Goal: Task Accomplishment & Management: Manage account settings

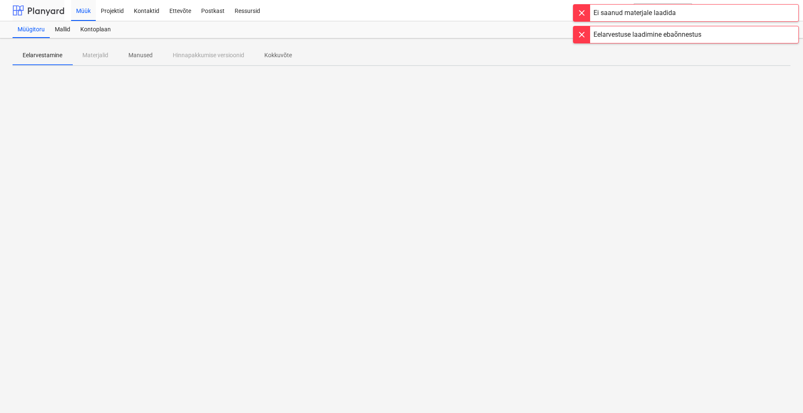
click at [45, 9] on div at bounding box center [39, 10] width 52 height 21
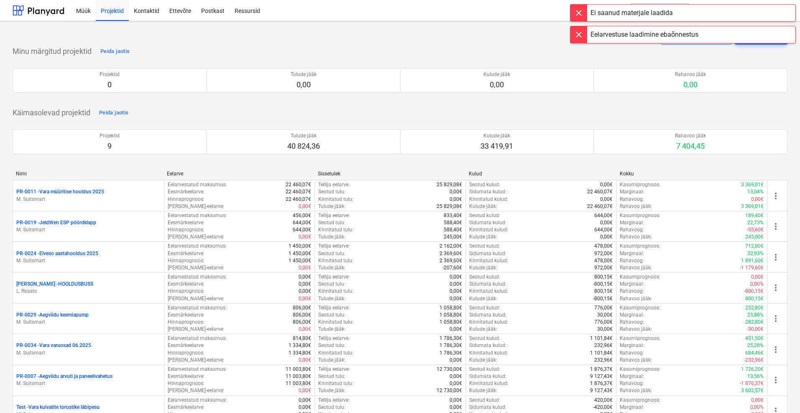
click at [577, 32] on div at bounding box center [578, 34] width 17 height 17
click at [579, 12] on div at bounding box center [578, 13] width 17 height 17
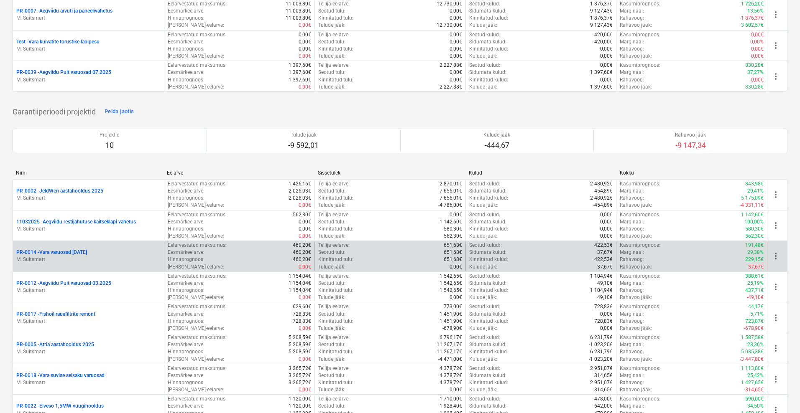
scroll to position [418, 0]
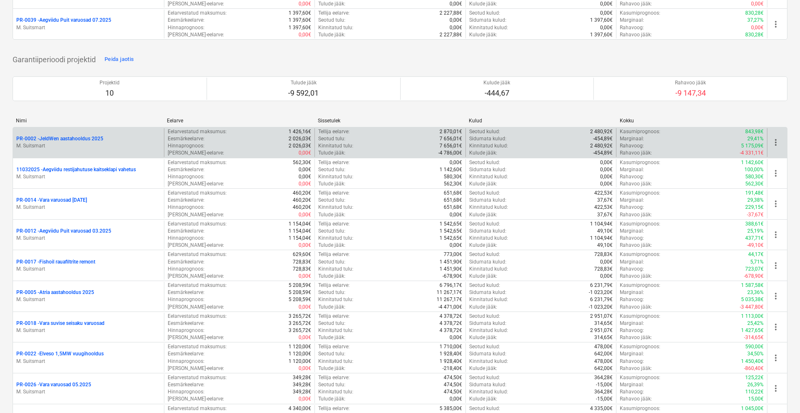
click at [62, 138] on p "PR-0002 - JeldWen aastahooldus 2025" at bounding box center [59, 138] width 87 height 7
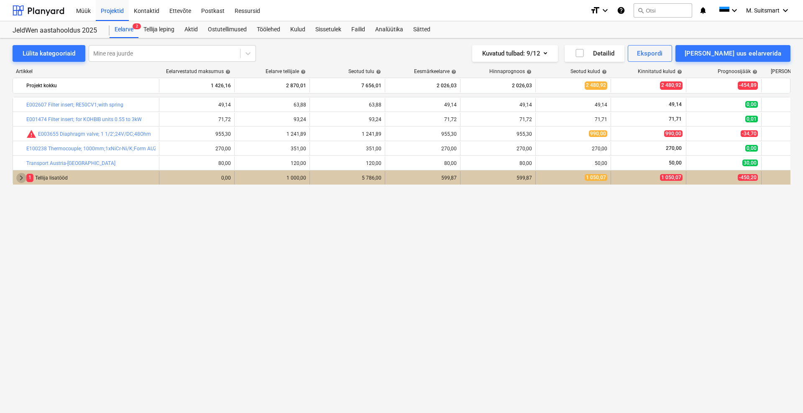
click at [18, 180] on span "keyboard_arrow_right" at bounding box center [21, 178] width 10 height 10
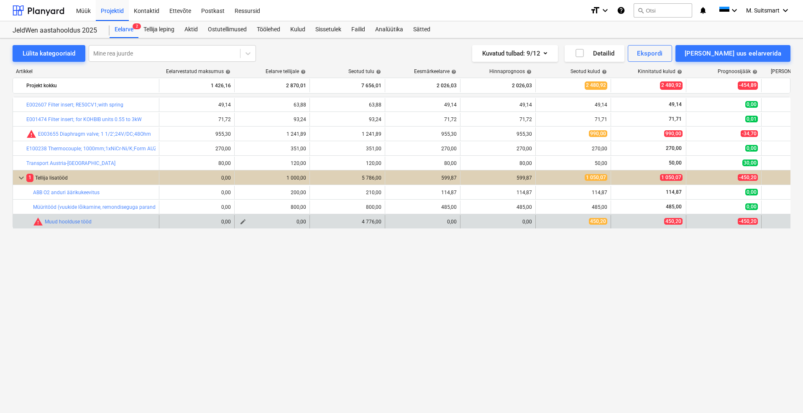
click at [241, 222] on span "edit" at bounding box center [243, 222] width 7 height 7
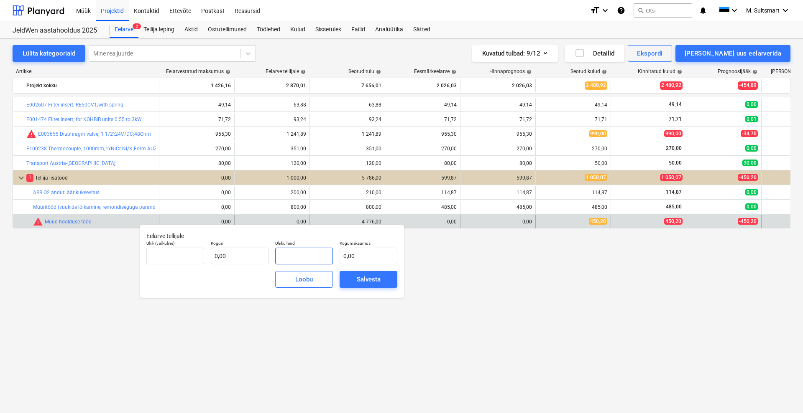
click at [298, 251] on input "text" at bounding box center [304, 256] width 58 height 17
type input "tk"
type input "4"
type input "1,00"
type input "4,00"
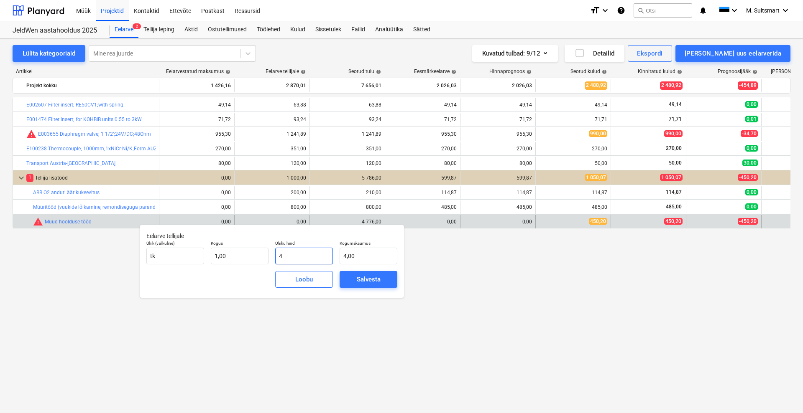
type input "45"
type input "45,00"
type input "450"
type input "450,00"
type input "450,2"
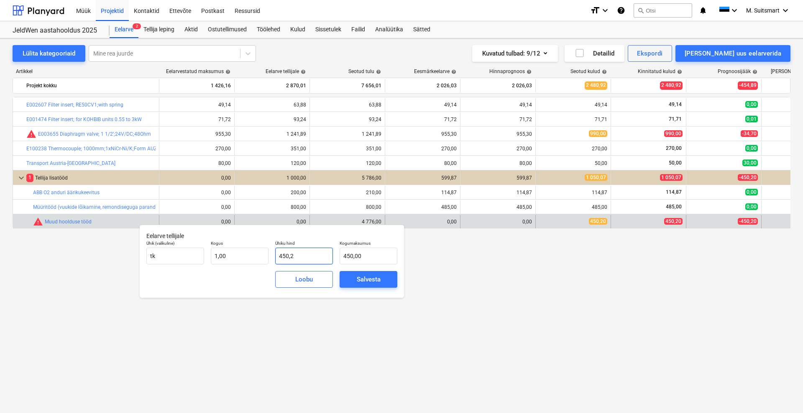
type input "450,20"
click at [357, 277] on div "Salvesta" at bounding box center [369, 279] width 24 height 11
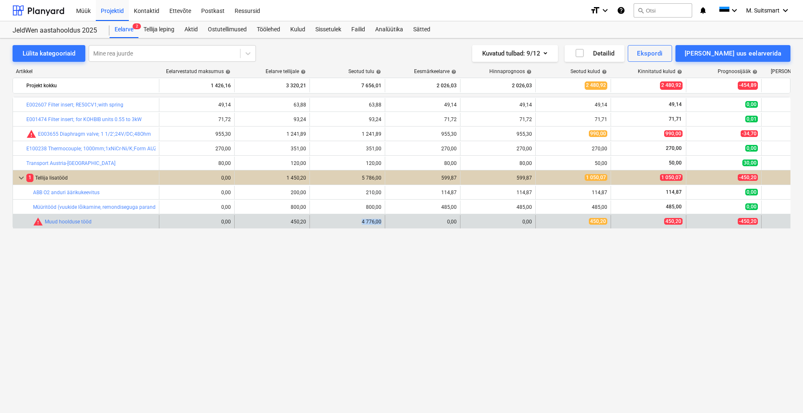
drag, startPoint x: 361, startPoint y: 222, endPoint x: 385, endPoint y: 222, distance: 23.8
click at [385, 222] on div "4 776,00" at bounding box center [347, 221] width 75 height 13
copy div "4 776,00"
click at [244, 221] on span "edit" at bounding box center [243, 222] width 7 height 7
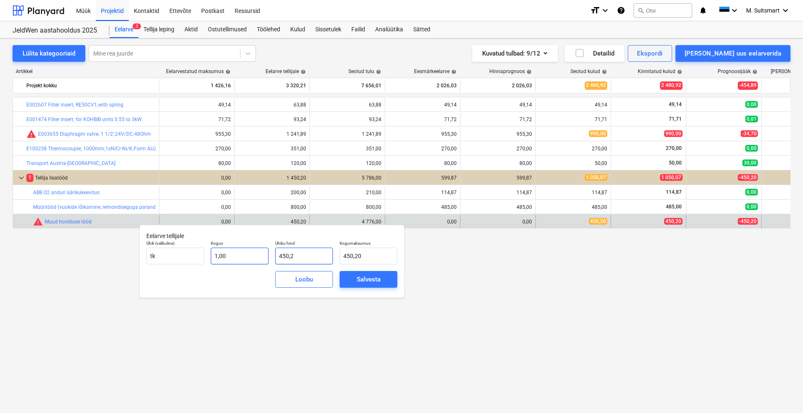
drag, startPoint x: 300, startPoint y: 255, endPoint x: 244, endPoint y: 252, distance: 56.1
click at [244, 252] on div "Ühik (valikuline) [PERSON_NAME] 1,00 Ühiku hind 450,2 Kogumaksumus 450,20" at bounding box center [272, 252] width 258 height 31
paste input "776,00"
type input "4 776,00"
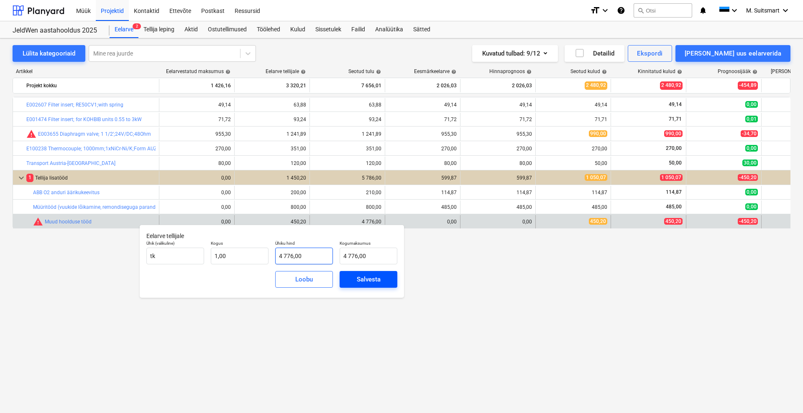
type input "4 776,00"
click at [359, 278] on div "Salvesta" at bounding box center [369, 279] width 24 height 11
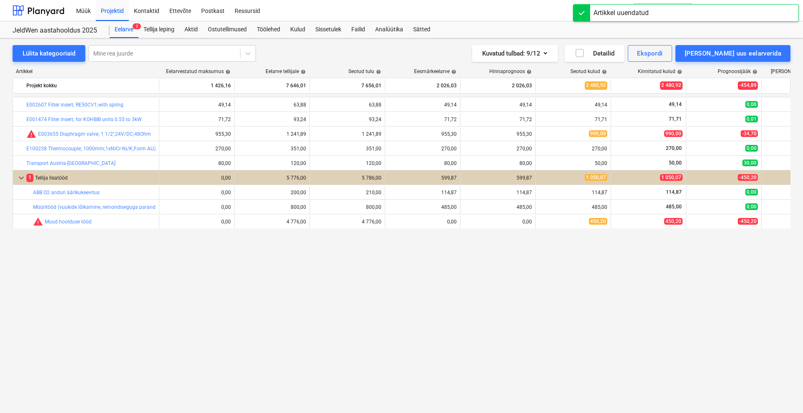
click at [361, 315] on div "bar_chart E002607 Filter insert; RE50CV1;with spring edit 49,14 edit 63,88 63,8…" at bounding box center [402, 238] width 778 height 282
click at [114, 11] on div "Projektid" at bounding box center [112, 10] width 33 height 21
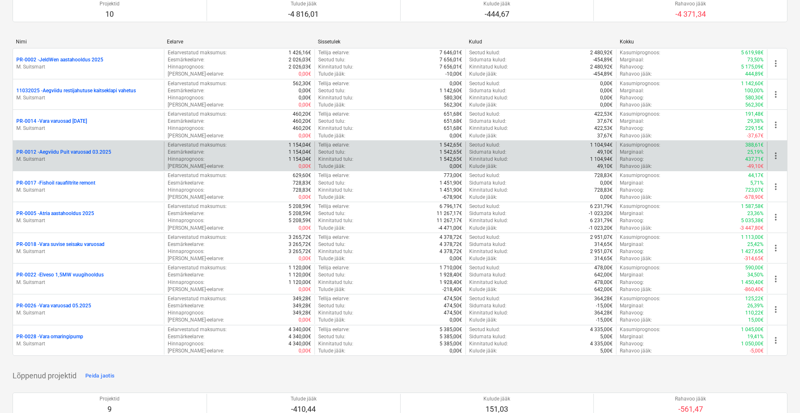
scroll to position [523, 0]
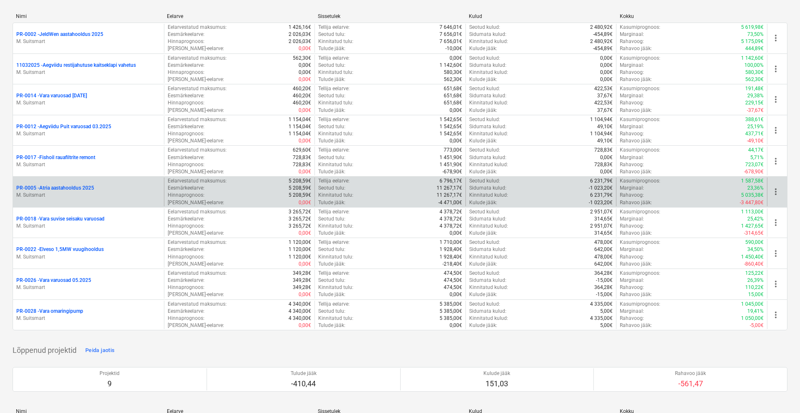
click at [74, 187] on p "PR-0005 - Atria aastahooldus 2025" at bounding box center [55, 188] width 78 height 7
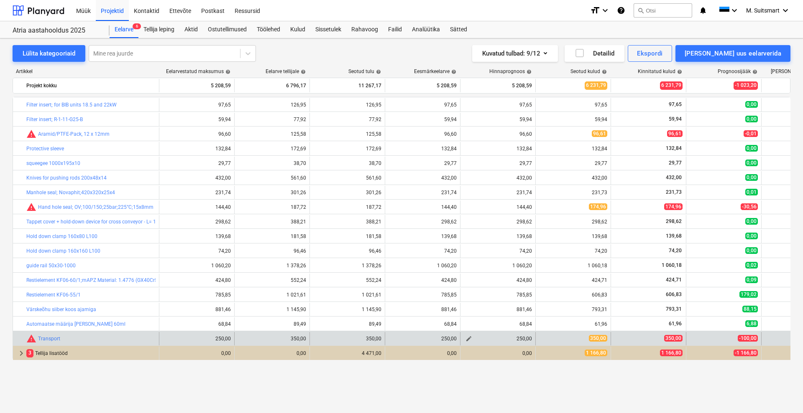
click at [470, 337] on span "edit" at bounding box center [468, 339] width 7 height 7
type textarea "x"
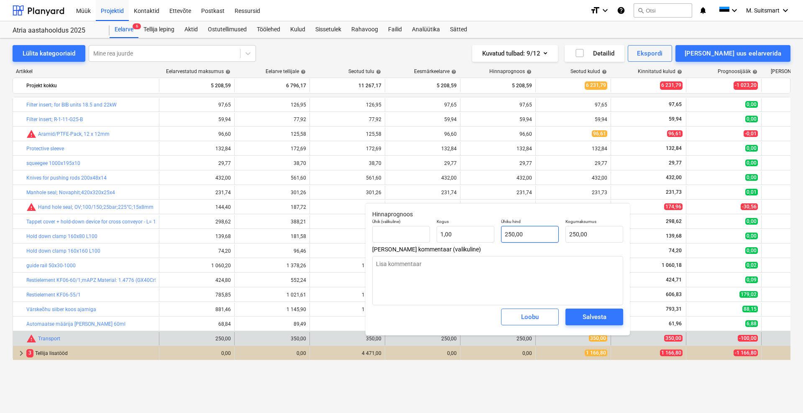
type input "250"
click at [508, 235] on input "250" at bounding box center [530, 234] width 58 height 17
type textarea "x"
type input "50"
type input "50,00"
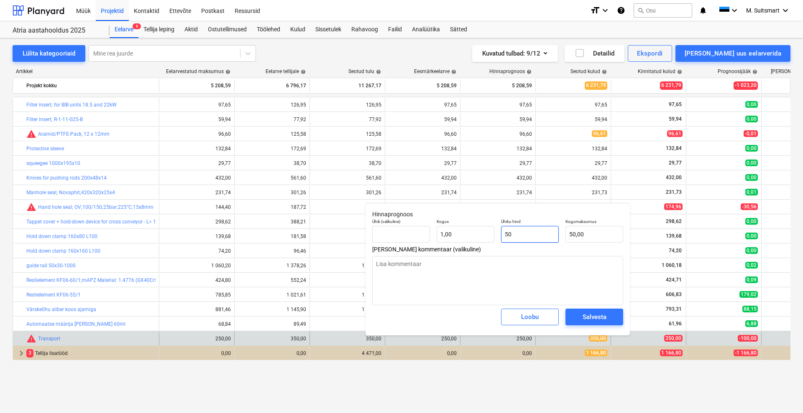
type textarea "x"
type input "350"
type input "350,00"
type input "350"
type textarea "x"
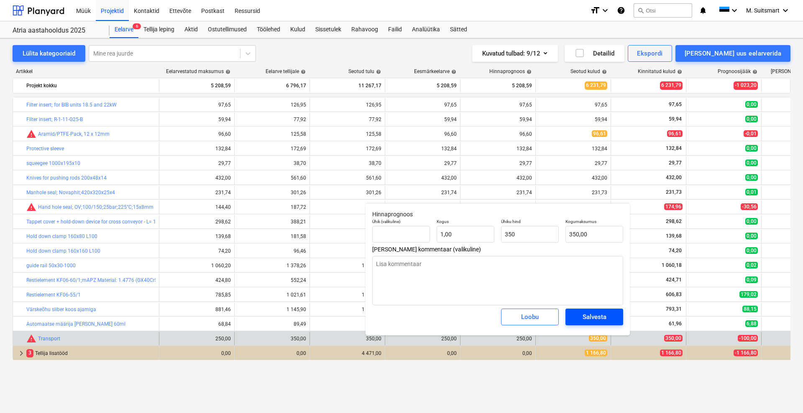
type input "350,00"
click at [583, 317] on div "Salvesta" at bounding box center [594, 317] width 24 height 11
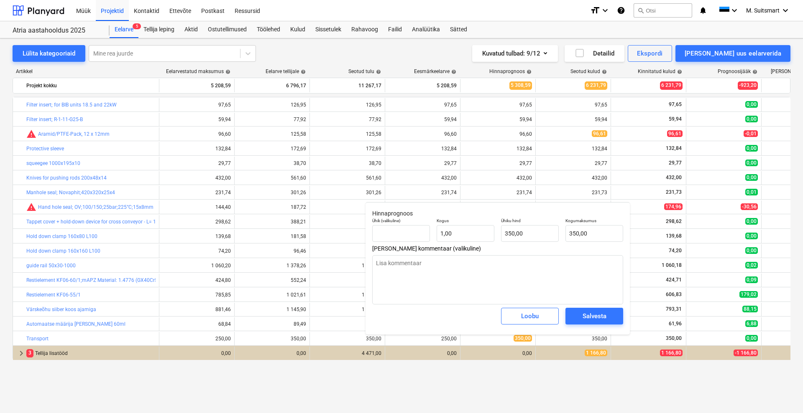
type textarea "x"
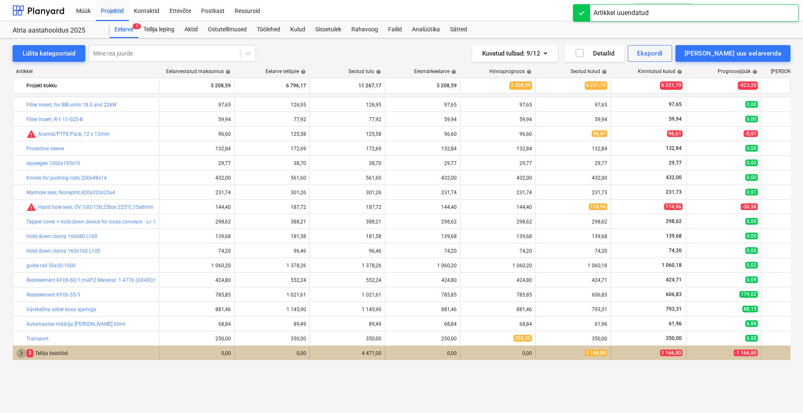
click at [22, 354] on span "keyboard_arrow_right" at bounding box center [21, 354] width 10 height 10
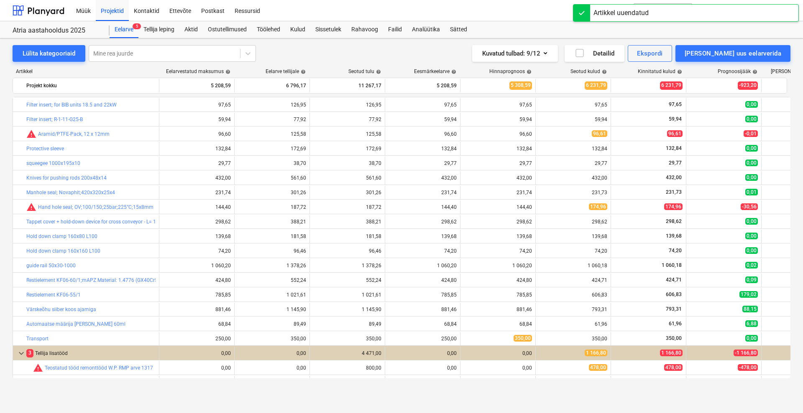
scroll to position [40, 0]
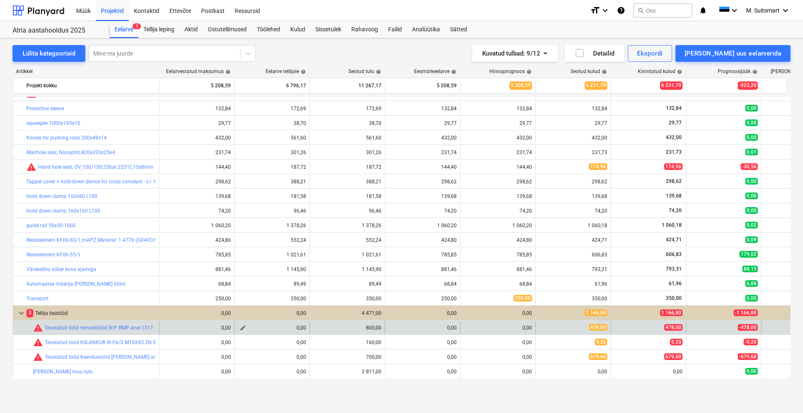
click at [242, 326] on span "edit" at bounding box center [243, 328] width 7 height 7
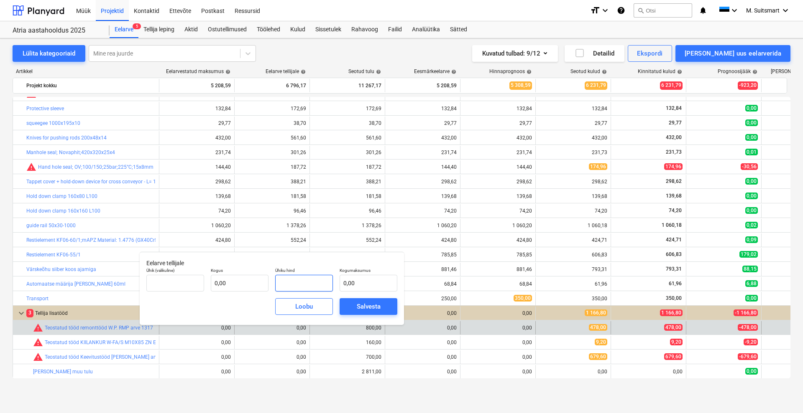
click at [301, 285] on input "text" at bounding box center [304, 283] width 58 height 17
type input "tk"
type input "8"
type input "1,00"
type input "8,00"
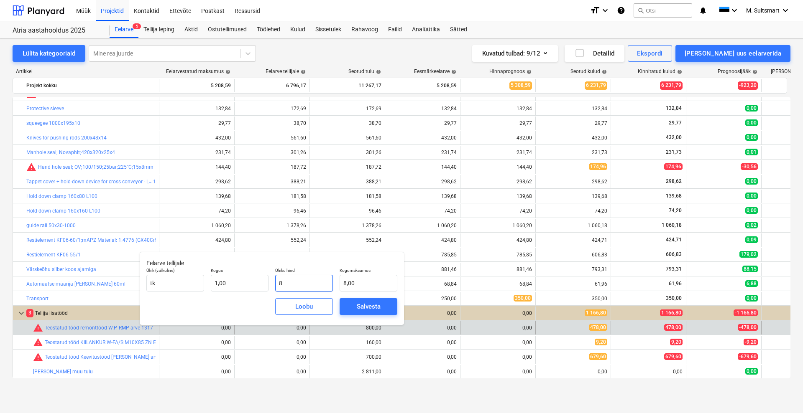
type input "80"
type input "80,00"
type input "800"
type input "800,00"
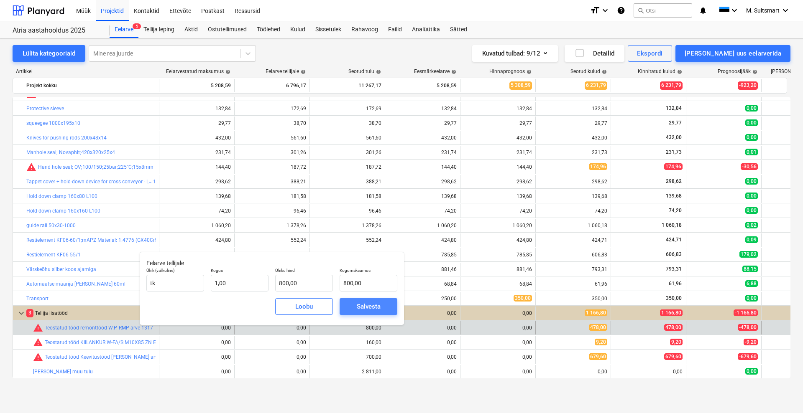
click at [382, 309] on span "Salvesta" at bounding box center [369, 306] width 38 height 11
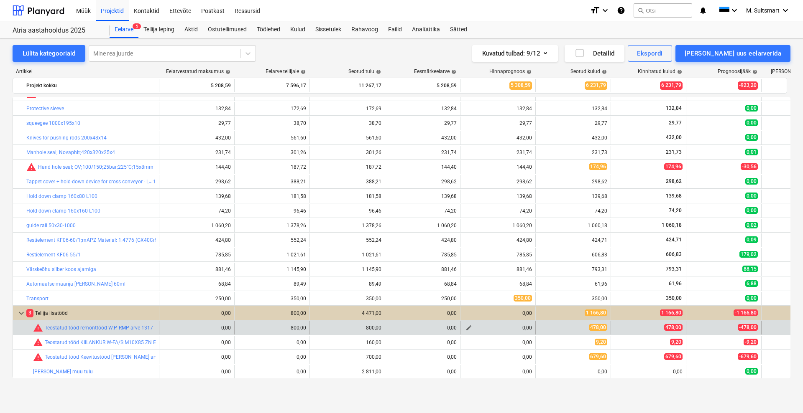
click at [467, 327] on span "edit" at bounding box center [468, 328] width 7 height 7
type textarea "x"
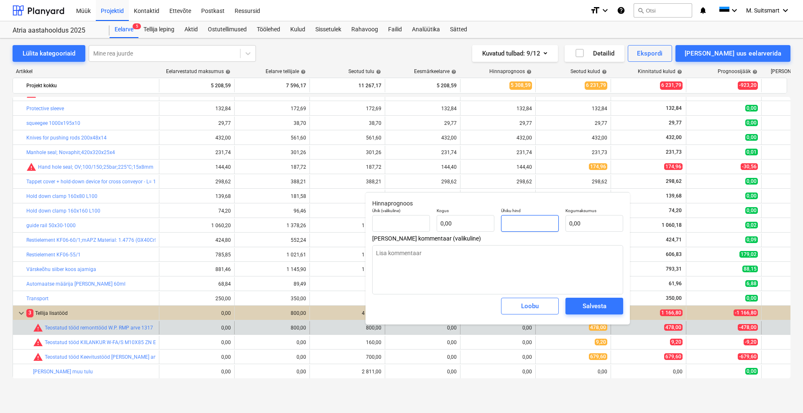
click at [530, 216] on input "text" at bounding box center [530, 223] width 58 height 17
type textarea "x"
type input "tk"
type input "4"
type input "1,00"
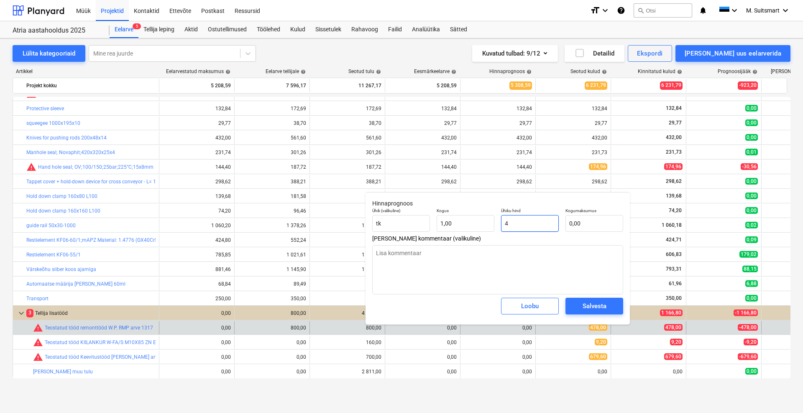
type input "4,00"
type textarea "x"
type input "47"
type input "47,00"
type textarea "x"
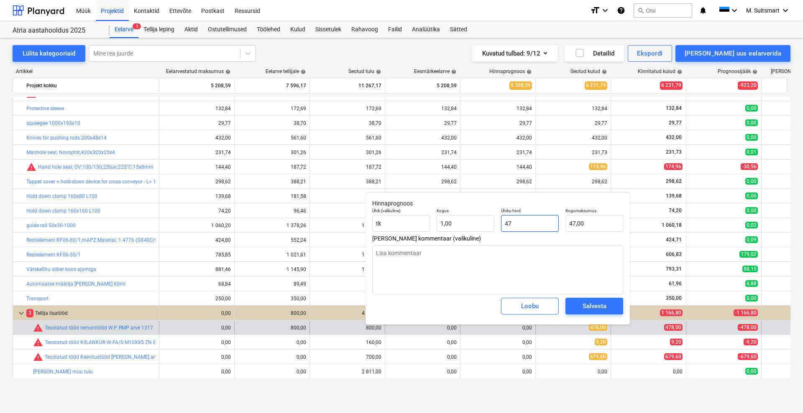
type input "478"
type input "478,00"
type input "478"
type textarea "x"
type input "478,00"
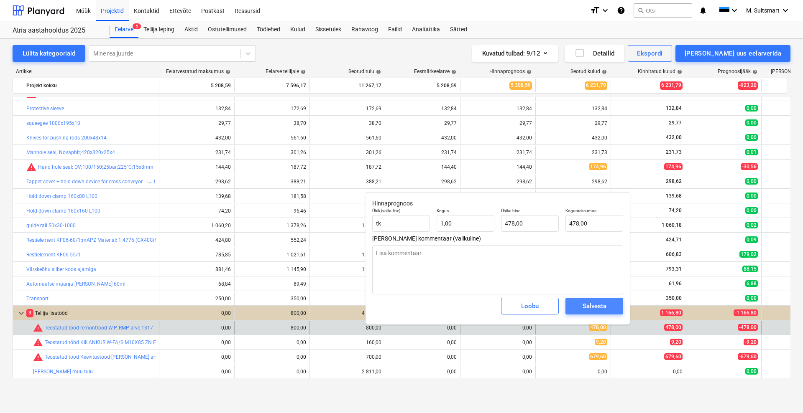
click at [588, 306] on div "Salvesta" at bounding box center [594, 306] width 24 height 11
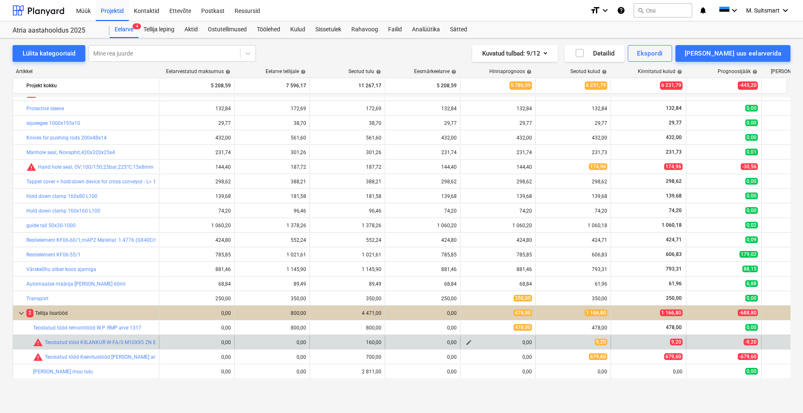
click at [470, 341] on span "edit" at bounding box center [468, 342] width 7 height 7
type textarea "x"
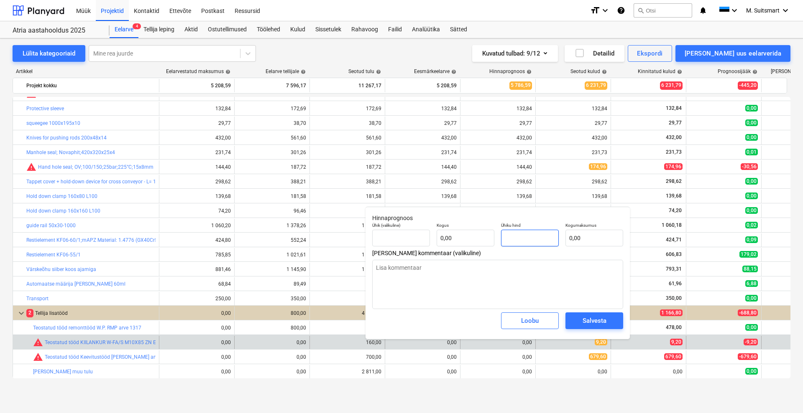
click at [534, 238] on input "text" at bounding box center [530, 238] width 58 height 17
type textarea "x"
type input "tk"
type input "9"
type input "1,00"
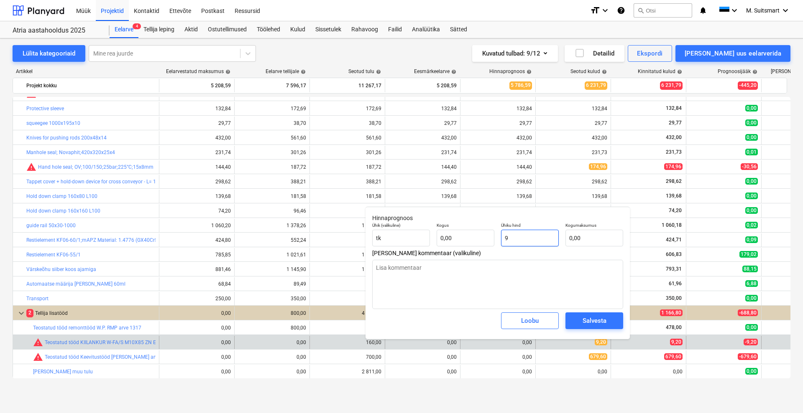
type input "9,00"
type textarea "x"
type input "9,"
type textarea "x"
type input "9,2"
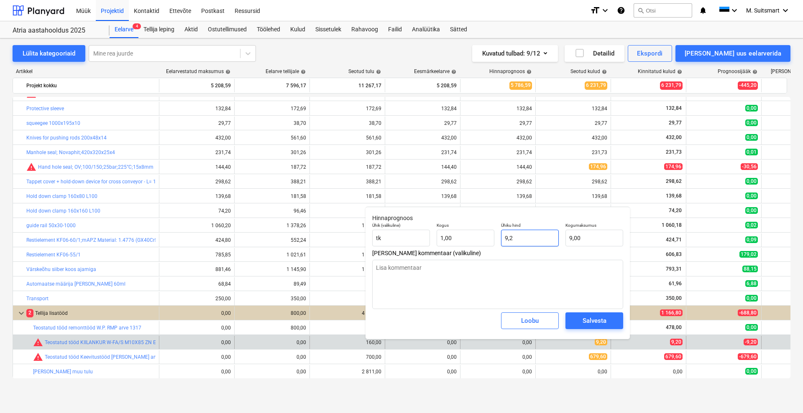
type input "9,20"
type textarea "x"
type input "9,20"
click at [594, 324] on div "Salvesta" at bounding box center [594, 321] width 24 height 11
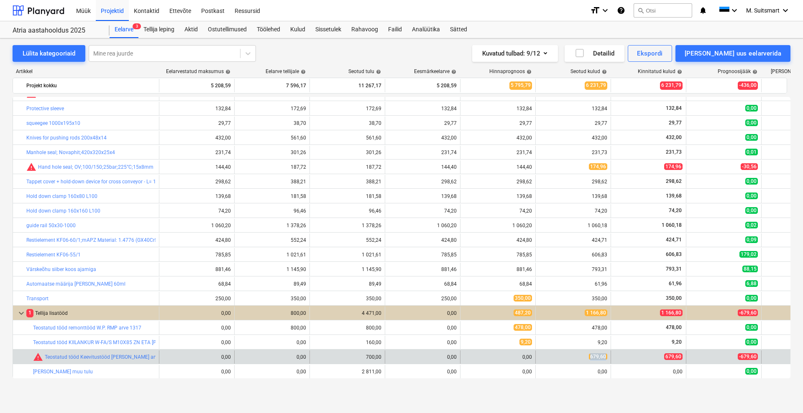
drag, startPoint x: 585, startPoint y: 357, endPoint x: 613, endPoint y: 357, distance: 28.4
click at [613, 357] on div "bar_chart warning Teostatud tööd Keevitustööd [PERSON_NAME] arve 25063 edit 0,0…" at bounding box center [435, 357] width 845 height 13
copy span "679,60"
click at [468, 357] on span "edit" at bounding box center [468, 357] width 7 height 7
type textarea "x"
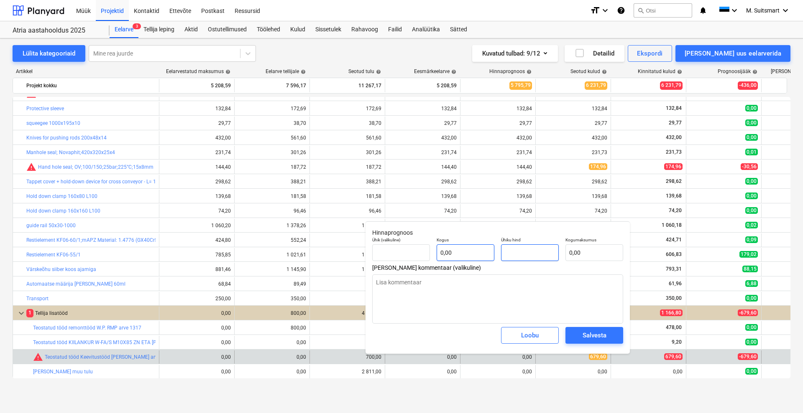
drag, startPoint x: 544, startPoint y: 248, endPoint x: 485, endPoint y: 252, distance: 59.1
click at [480, 251] on div "Ühik (valikuline) Kogus 0,00 Ühiku hind Kogumaksumus 0,00" at bounding box center [498, 249] width 258 height 31
paste input "679,60"
type textarea "x"
type input "tk"
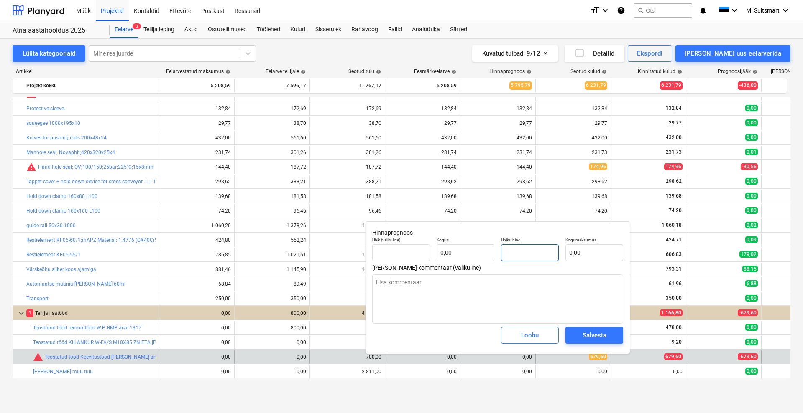
type input "679,60"
type input "1,00"
type input "679,60"
click at [602, 335] on div "Salvesta" at bounding box center [594, 335] width 24 height 11
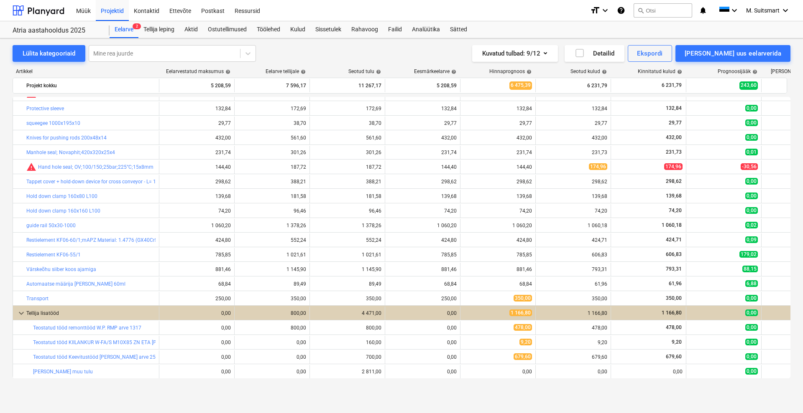
type textarea "x"
type input "1,00"
type input "679,60"
type textarea "x"
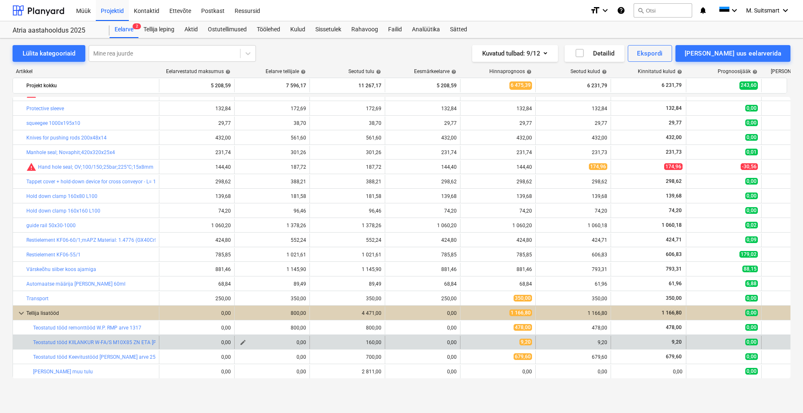
click at [242, 342] on span "edit" at bounding box center [243, 342] width 7 height 7
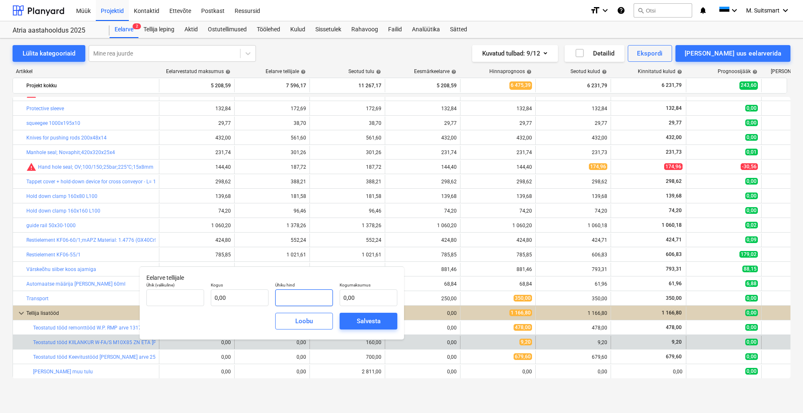
click at [317, 301] on input "text" at bounding box center [304, 298] width 58 height 17
type input "tk"
type input "1"
type input "1,00"
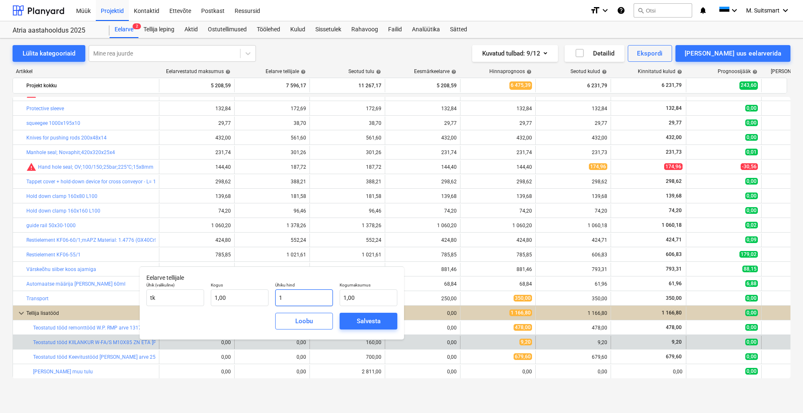
type input "16"
type input "16,00"
type input "160"
type input "160,00"
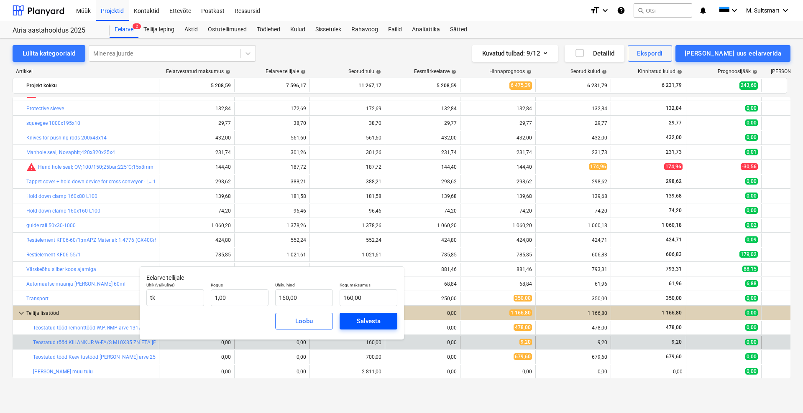
click at [369, 321] on div "Salvesta" at bounding box center [369, 321] width 24 height 11
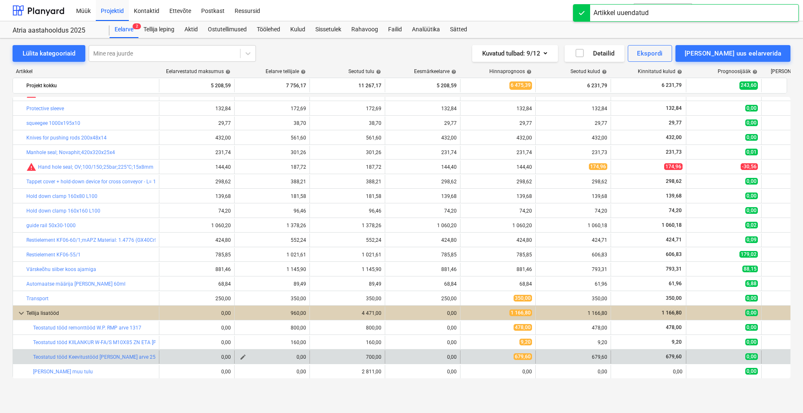
click at [244, 358] on span "edit" at bounding box center [243, 357] width 7 height 7
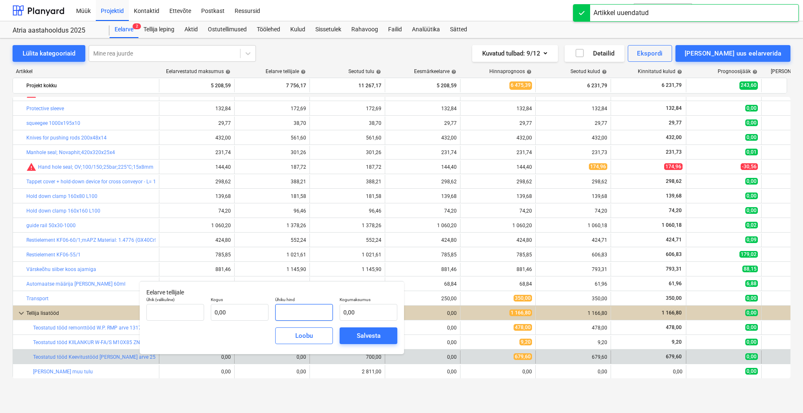
click at [309, 312] on input "text" at bounding box center [304, 312] width 58 height 17
type input "tk"
type input "7"
type input "1,00"
type input "7,00"
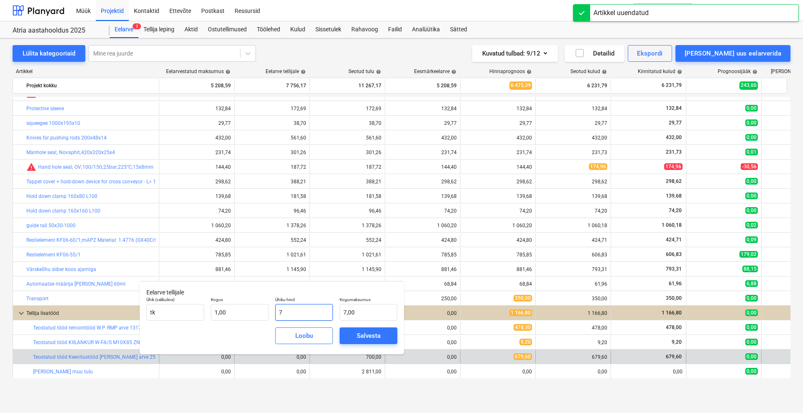
type input "70"
type input "70,00"
type input "700"
type input "700,00"
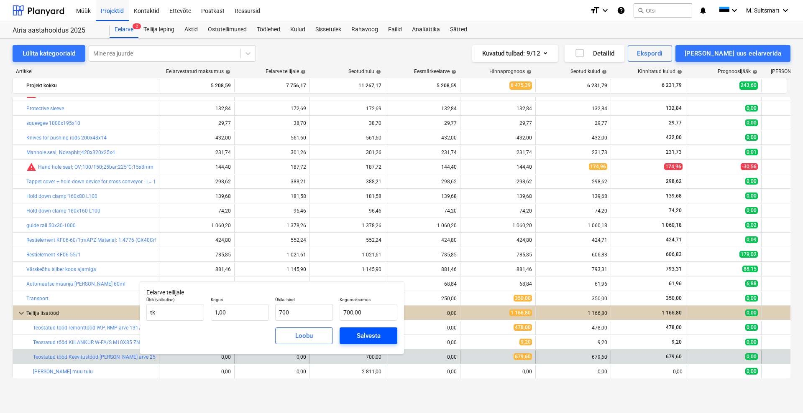
type input "700,00"
click at [379, 334] on div "Salvesta" at bounding box center [369, 336] width 24 height 11
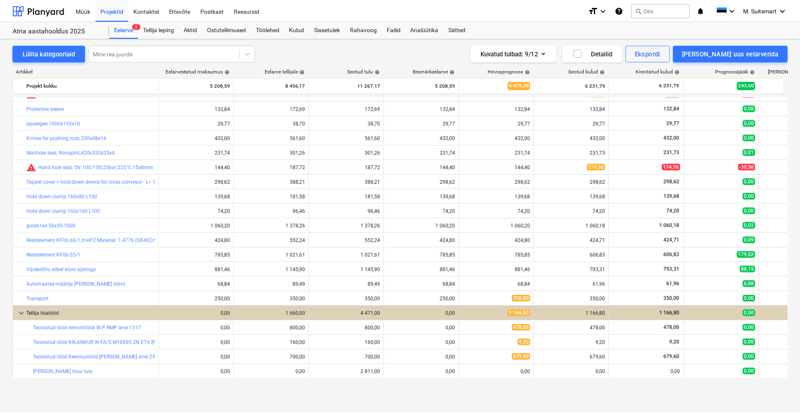
scroll to position [0, 0]
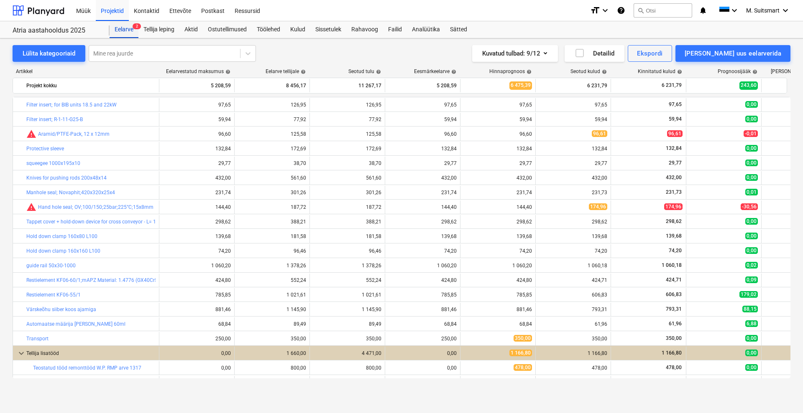
click at [126, 31] on div "Eelarve 2" at bounding box center [124, 29] width 29 height 17
click at [117, 9] on div "Projektid" at bounding box center [112, 10] width 33 height 21
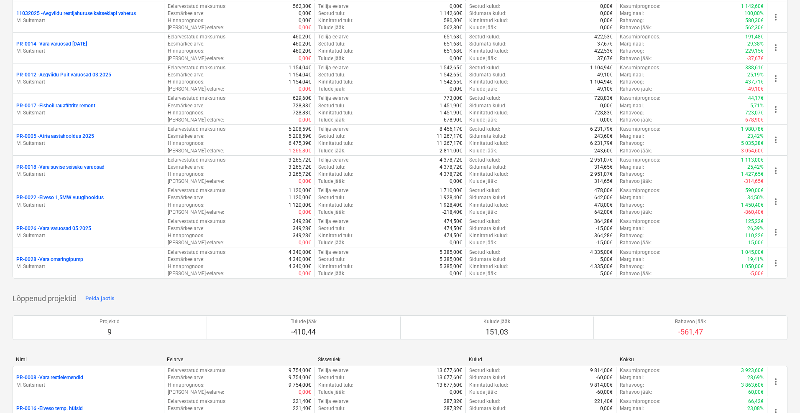
scroll to position [575, 0]
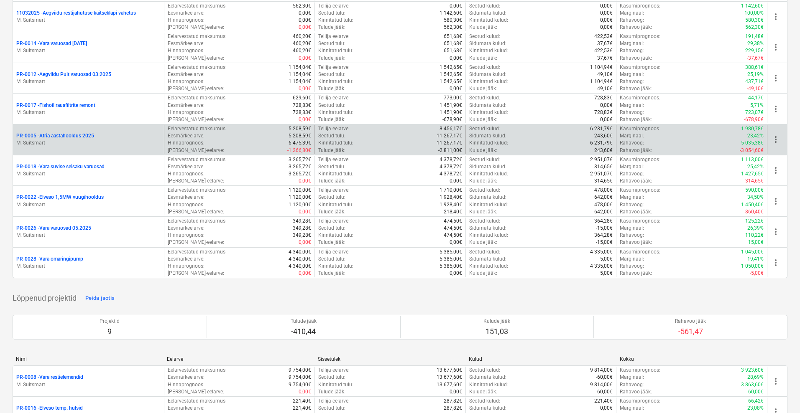
click at [67, 134] on p "PR-0005 - Atria aastahooldus 2025" at bounding box center [55, 136] width 78 height 7
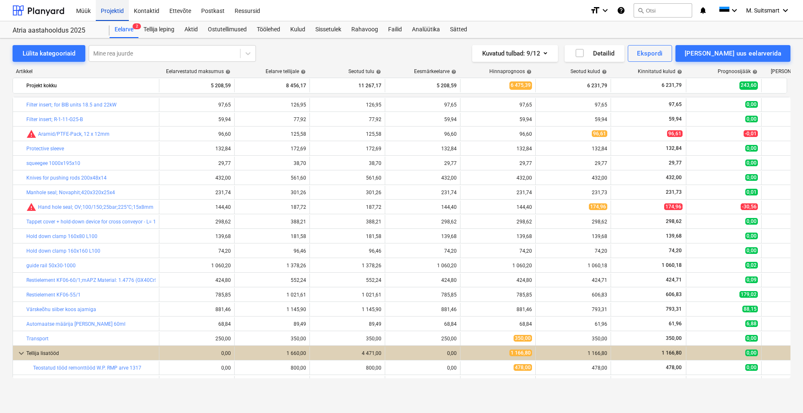
click at [110, 7] on div "Projektid" at bounding box center [112, 10] width 33 height 21
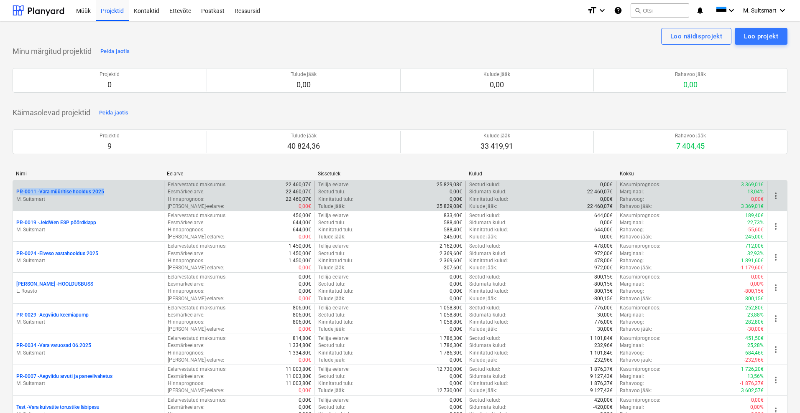
drag, startPoint x: 12, startPoint y: 188, endPoint x: 118, endPoint y: 187, distance: 106.6
copy p "PR-0011 - Vara müüritise hooldus 2025"
